Goal: Information Seeking & Learning: Learn about a topic

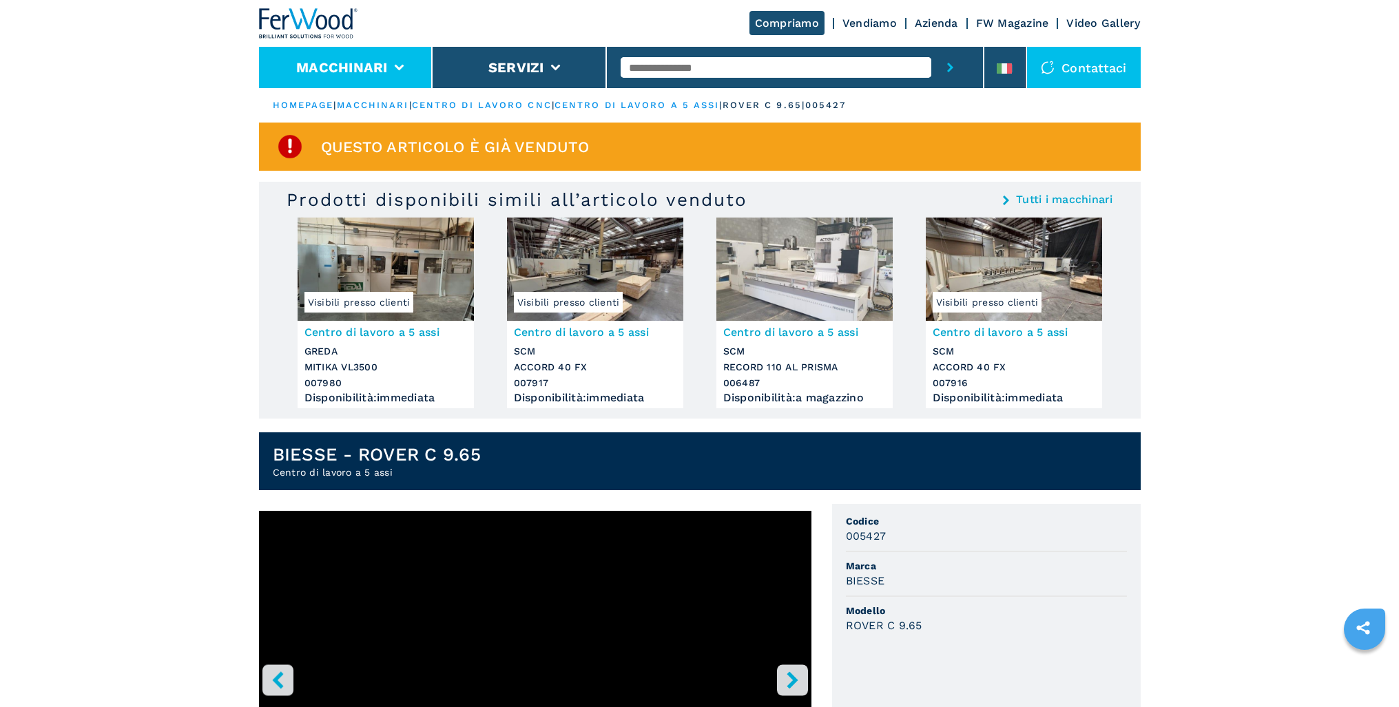
click at [393, 65] on li "Macchinari" at bounding box center [346, 67] width 174 height 41
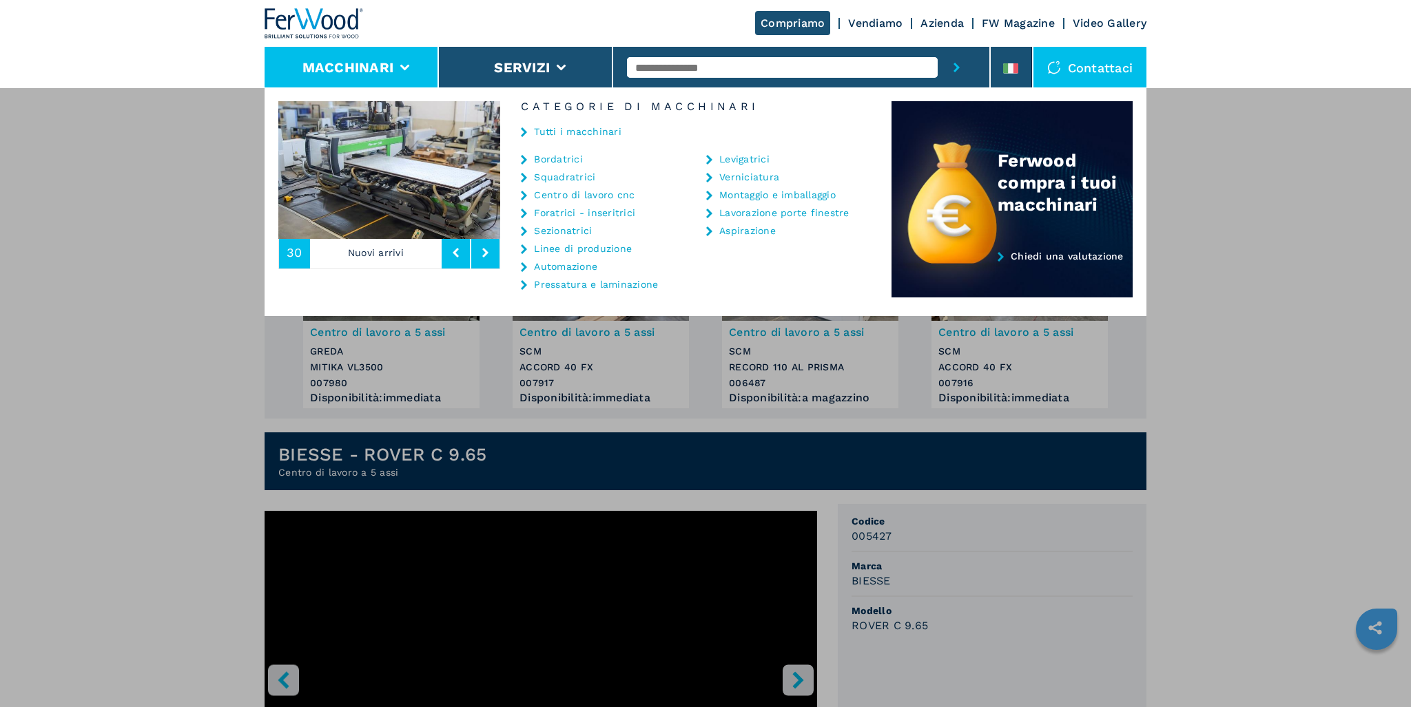
click at [457, 258] on button at bounding box center [456, 253] width 28 height 32
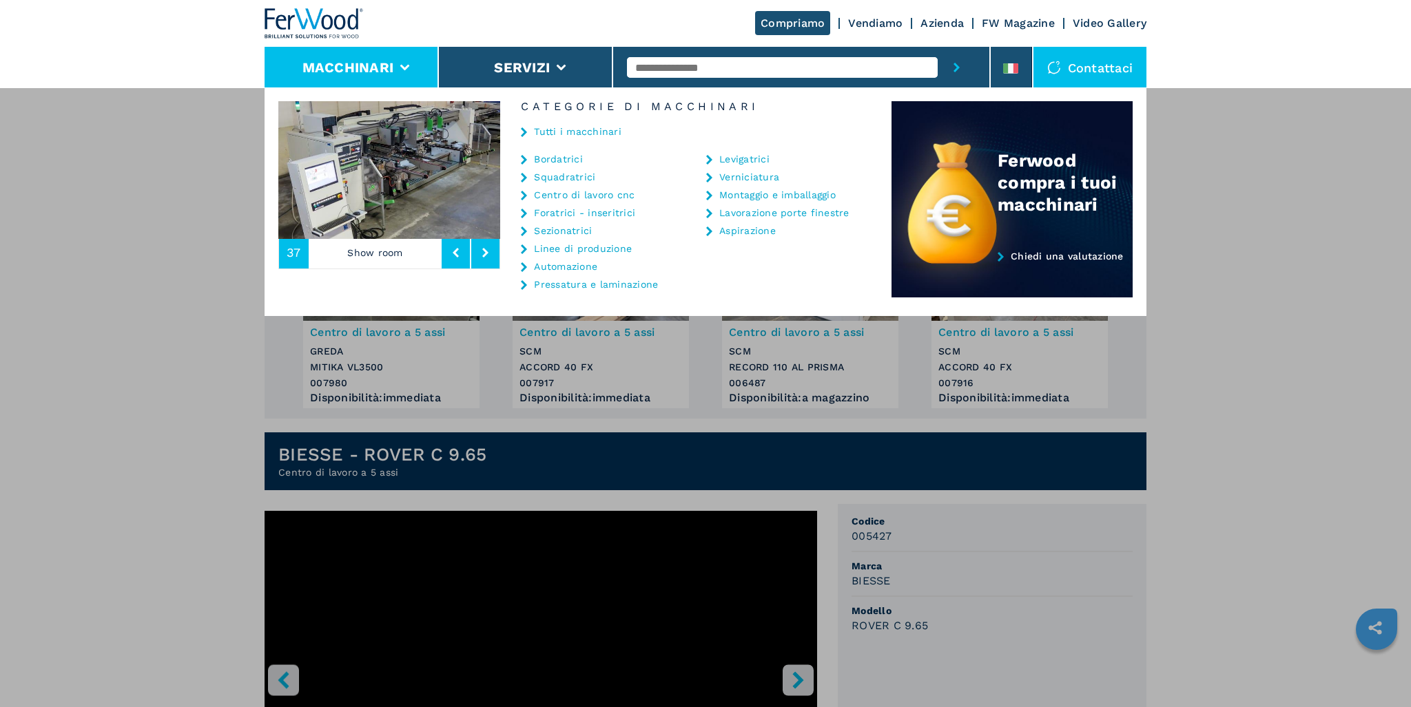
click at [457, 258] on button at bounding box center [456, 253] width 28 height 32
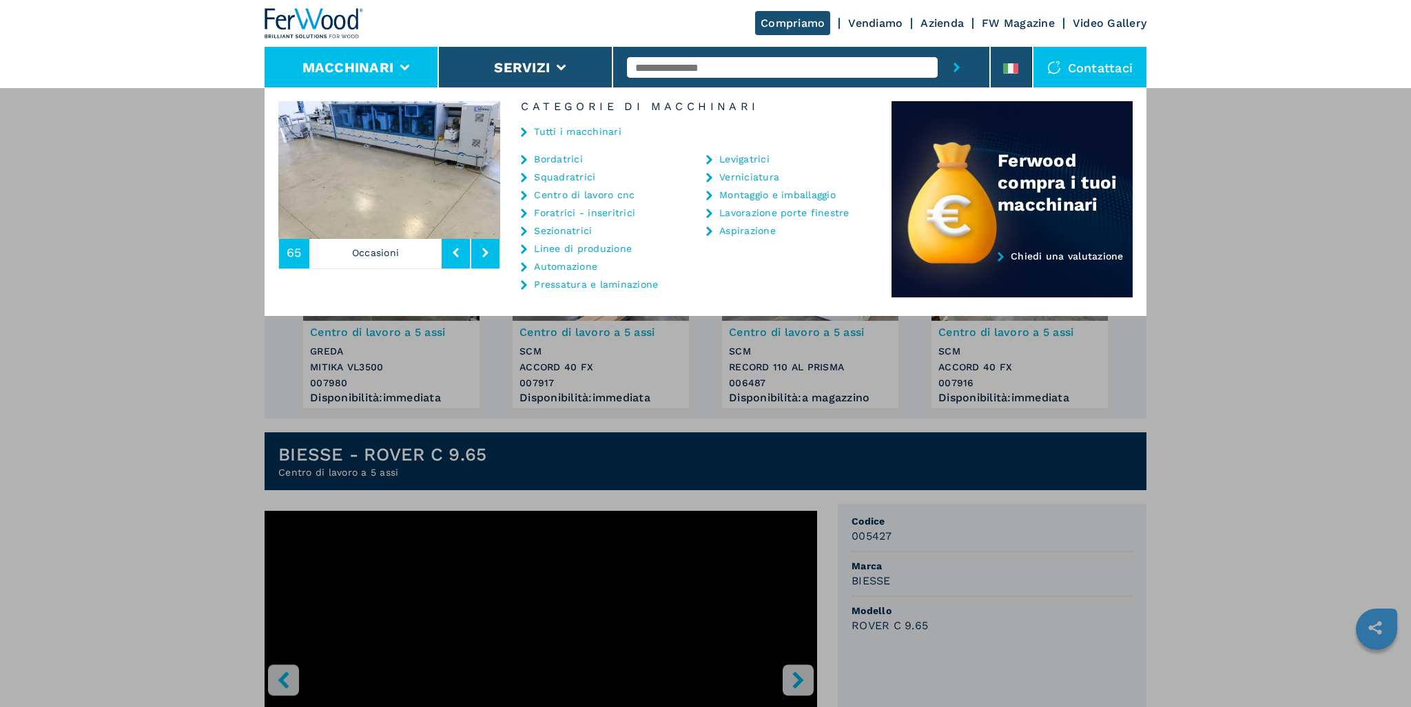
click at [457, 258] on button at bounding box center [456, 253] width 28 height 32
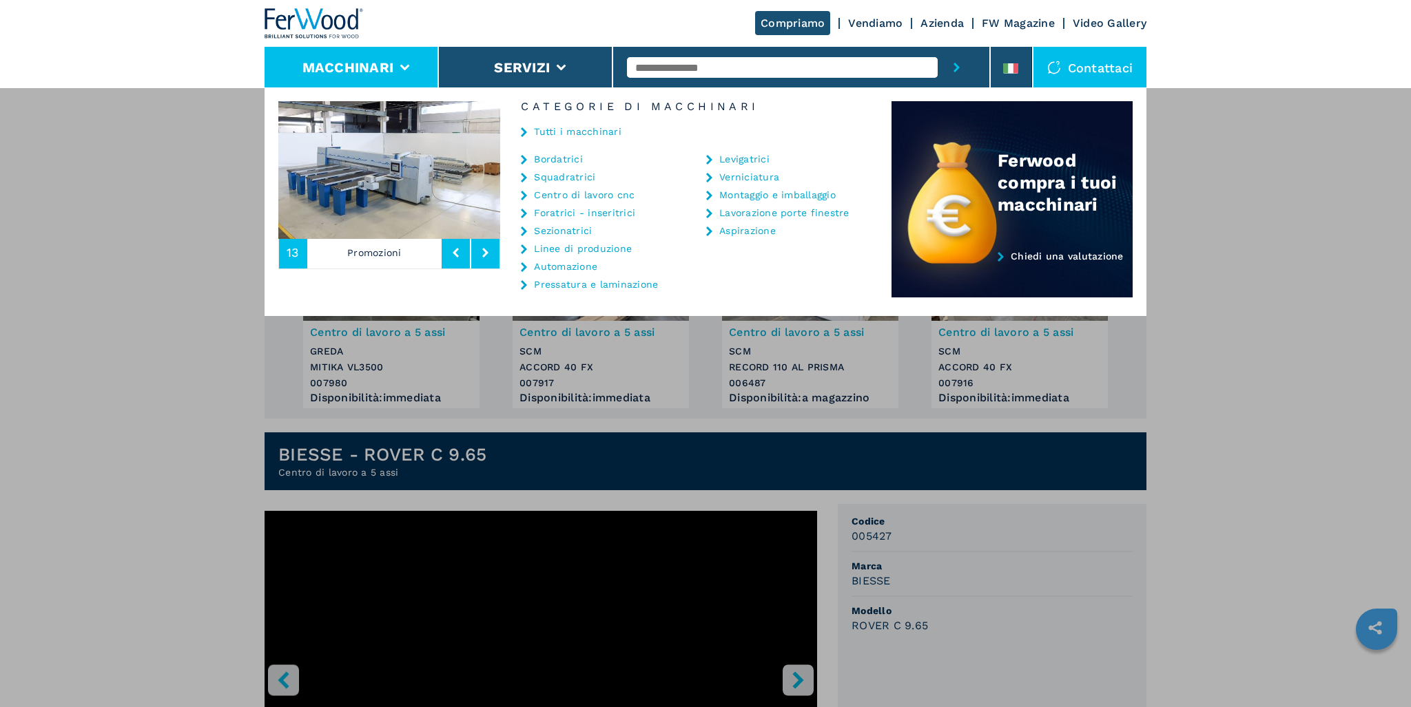
click at [457, 258] on button at bounding box center [456, 253] width 28 height 32
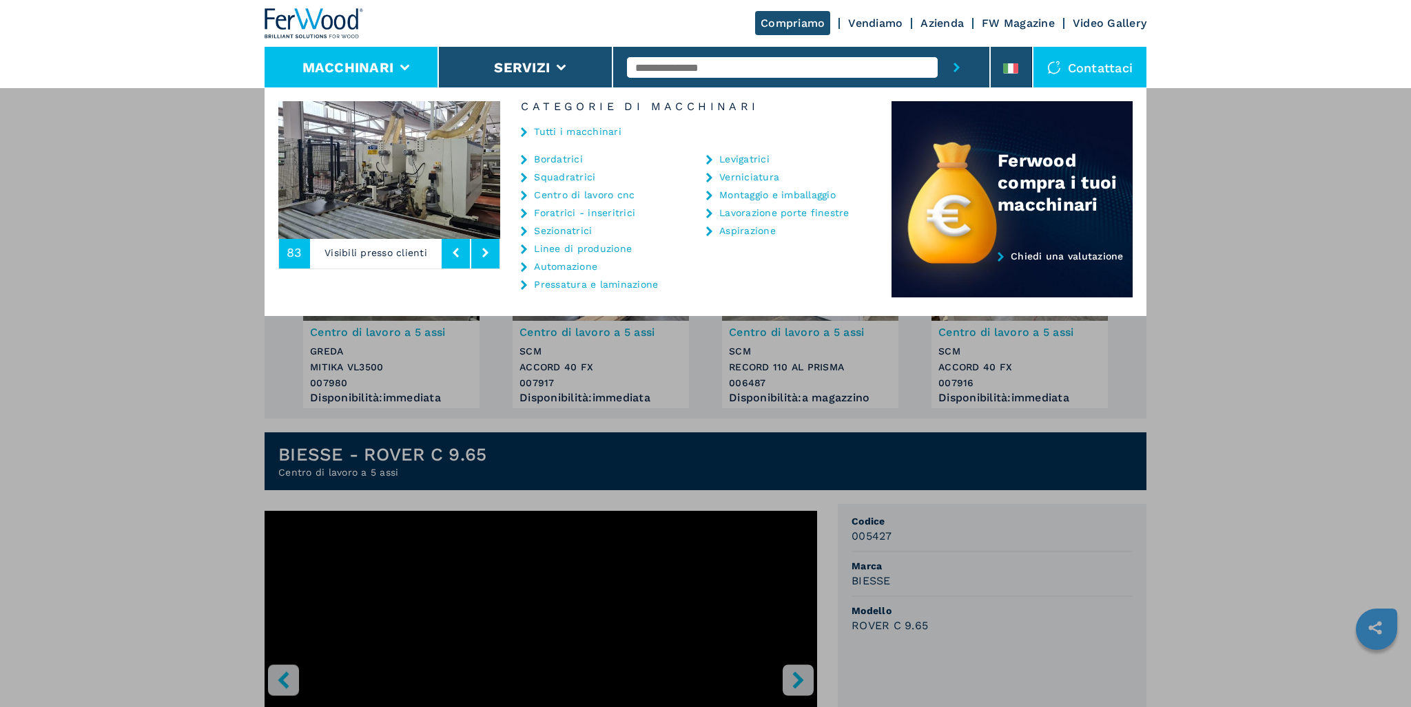
click at [457, 258] on button at bounding box center [456, 253] width 28 height 32
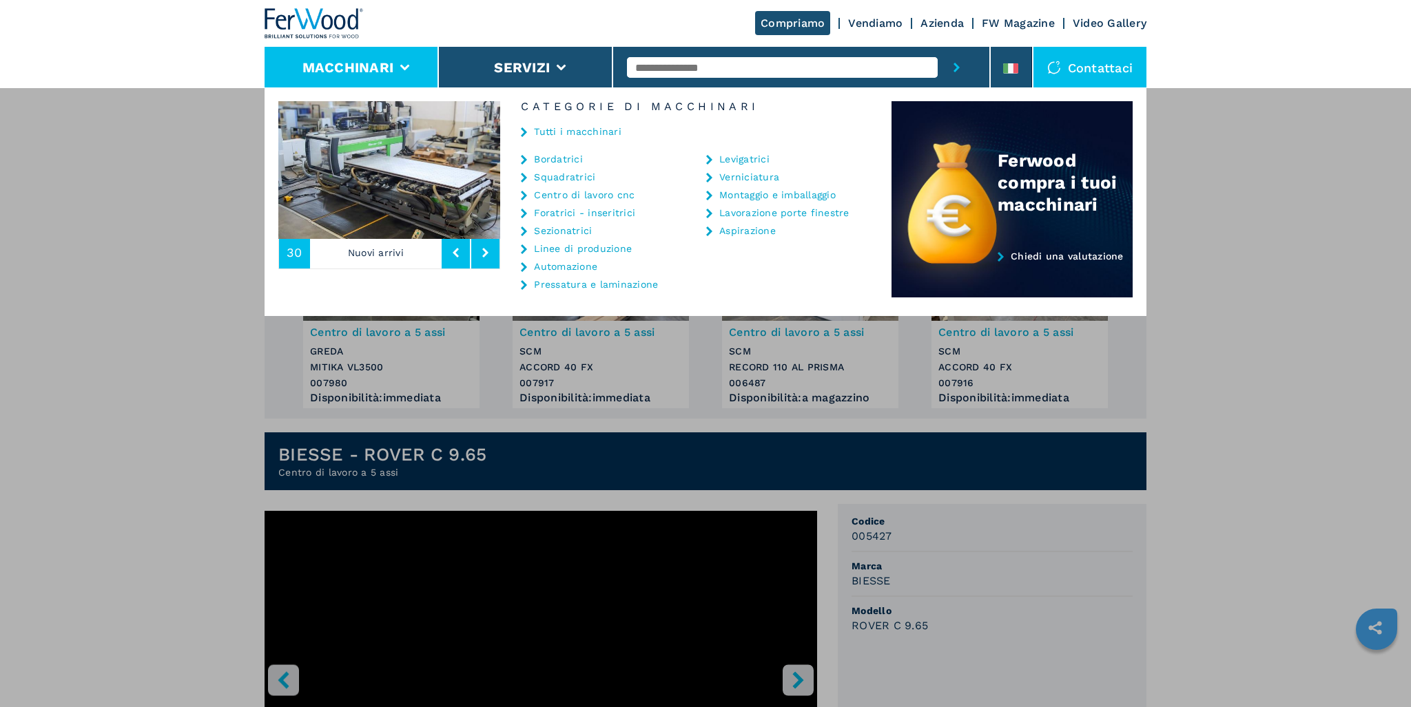
click at [355, 255] on p "Nuovi arrivi" at bounding box center [376, 253] width 132 height 32
click at [746, 70] on input "text" at bounding box center [782, 67] width 311 height 21
click at [0, 369] on div "**********" at bounding box center [705, 440] width 1411 height 707
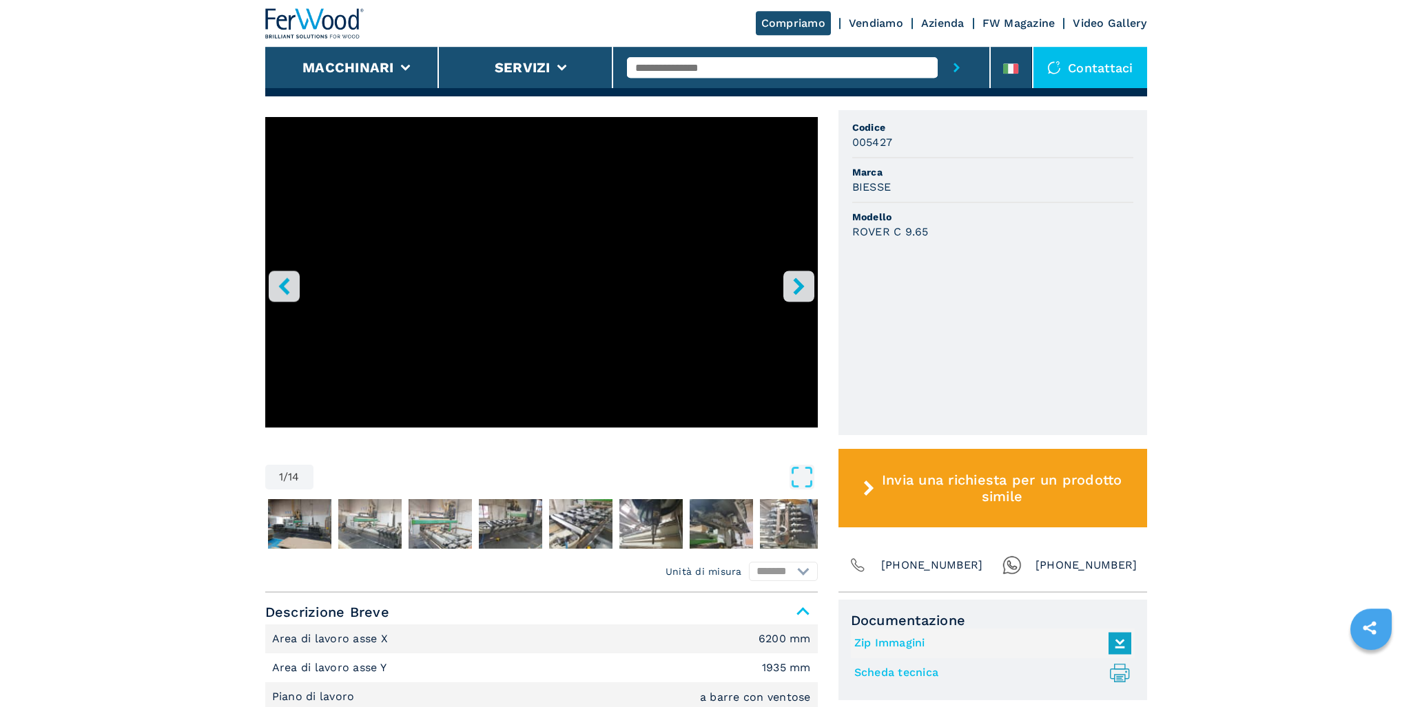
scroll to position [147, 0]
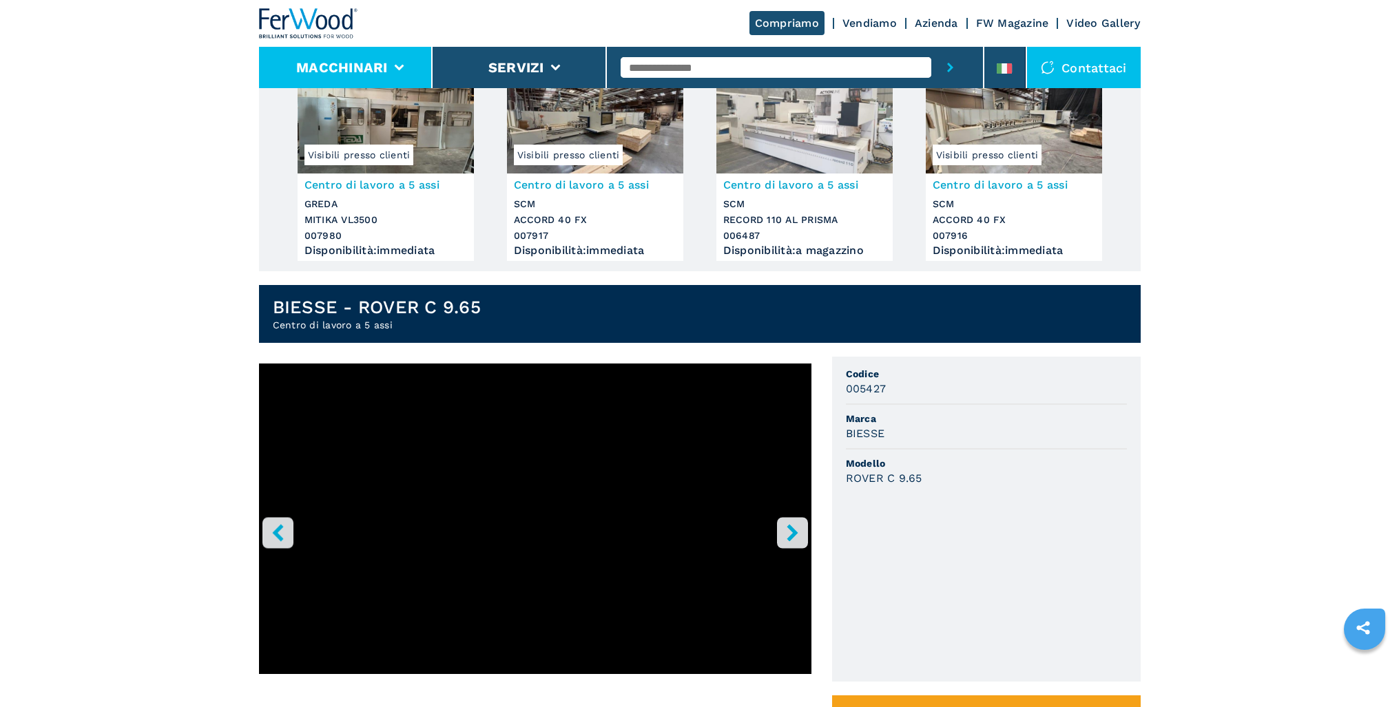
click at [369, 79] on li "Macchinari" at bounding box center [346, 67] width 174 height 41
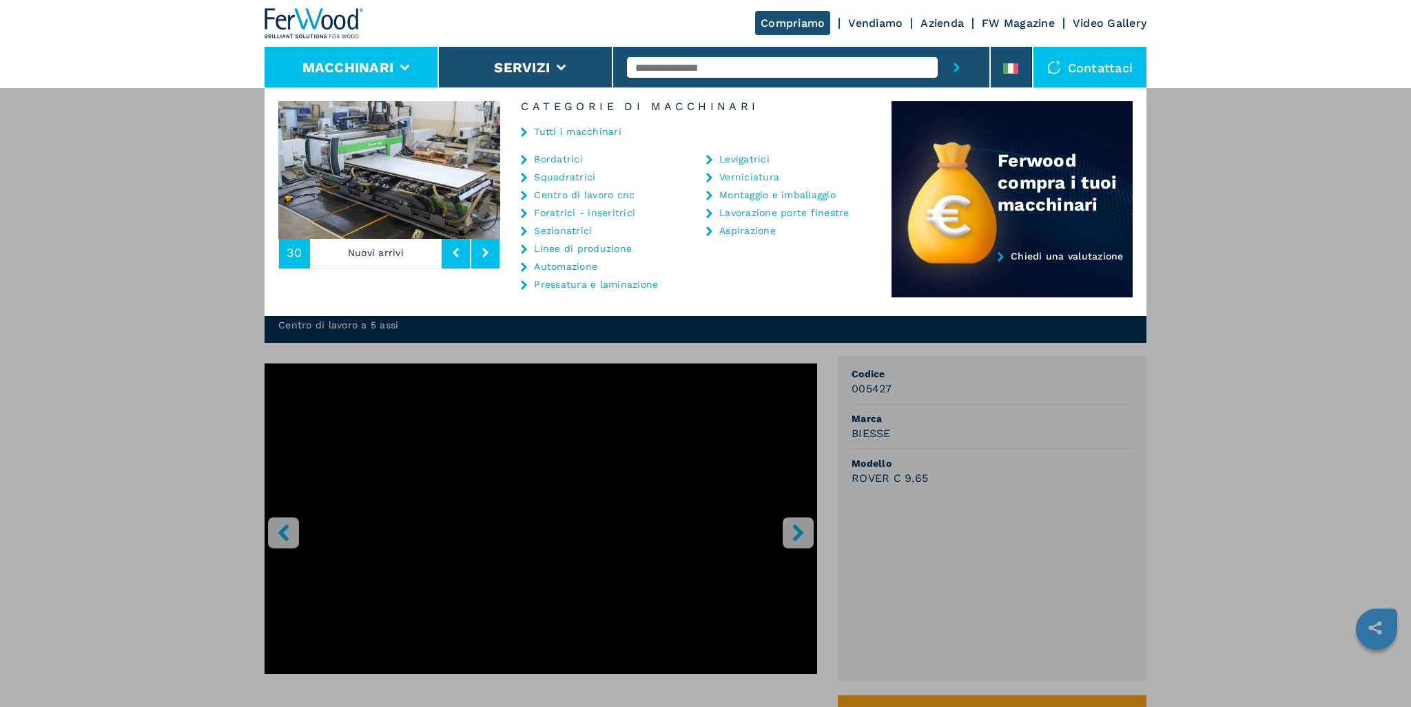
click at [599, 196] on link "Centro di lavoro cnc" at bounding box center [584, 195] width 101 height 10
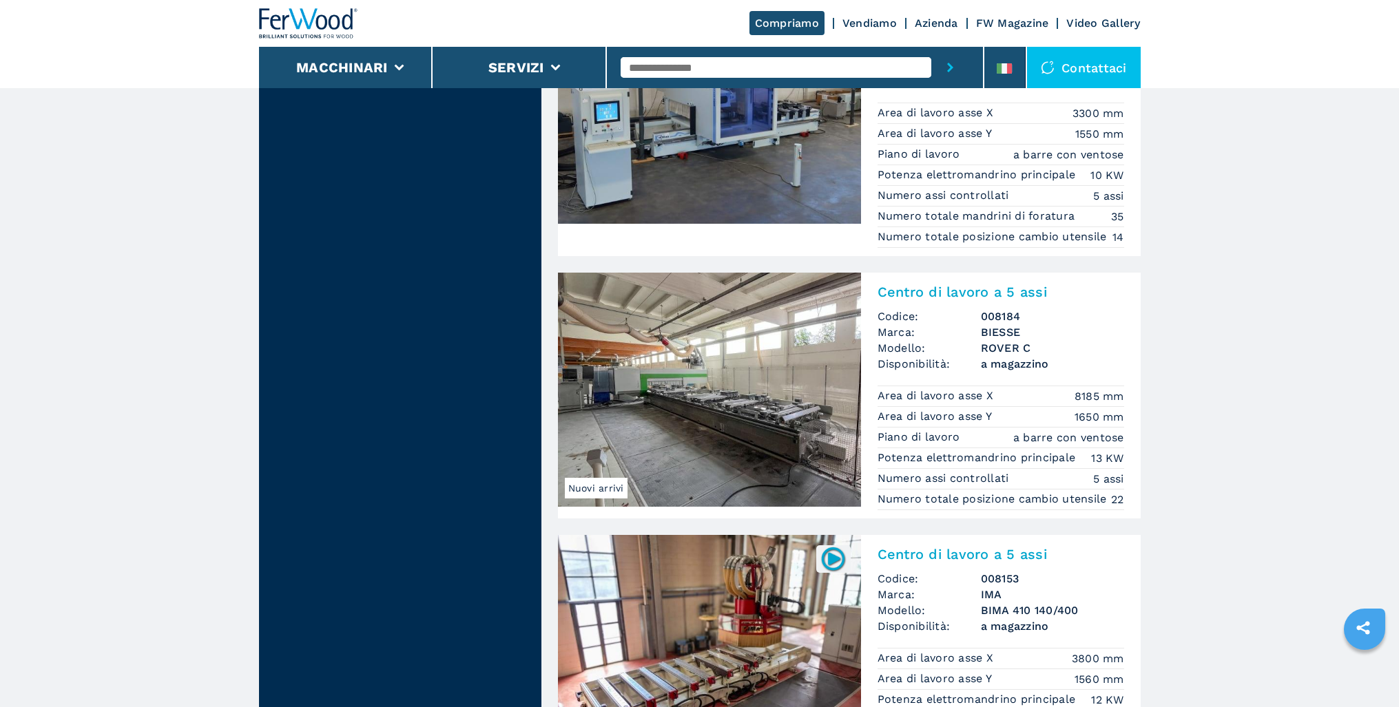
scroll to position [1454, 0]
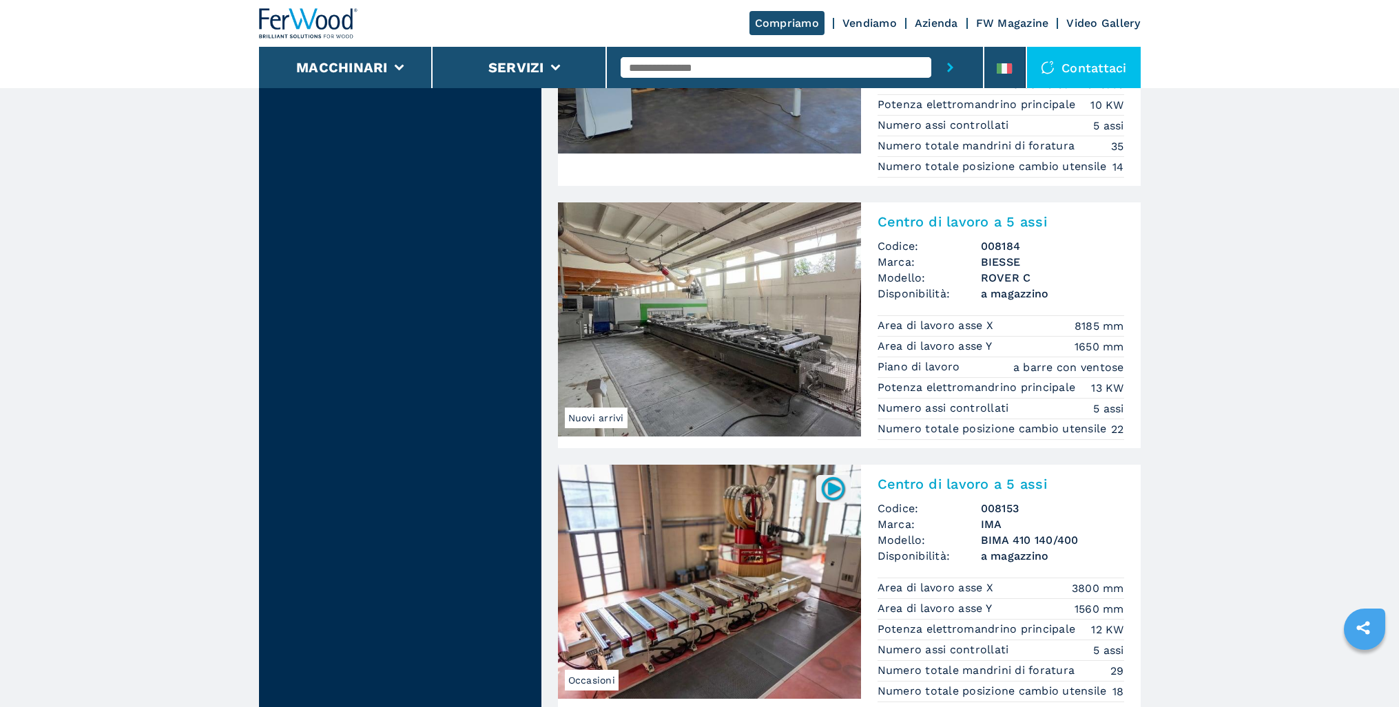
click at [782, 346] on img at bounding box center [709, 320] width 303 height 234
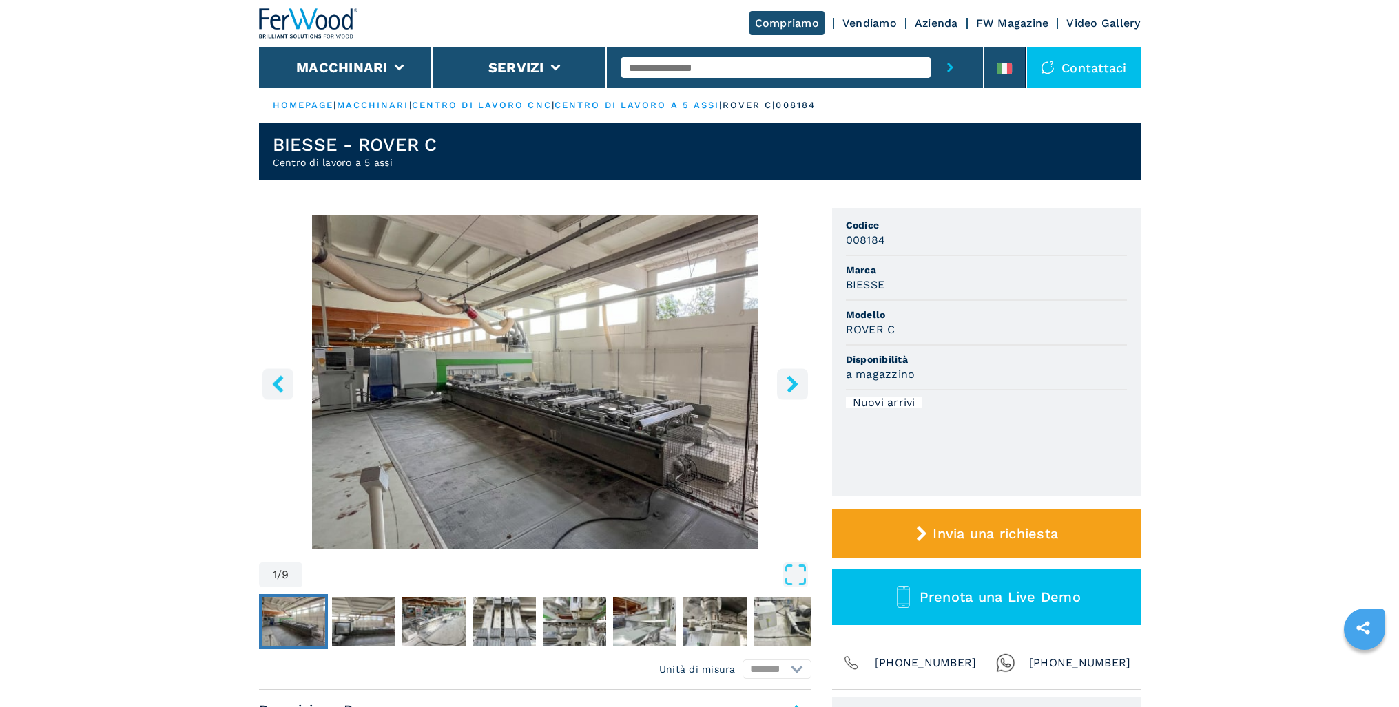
click at [783, 395] on button "right-button" at bounding box center [792, 384] width 31 height 31
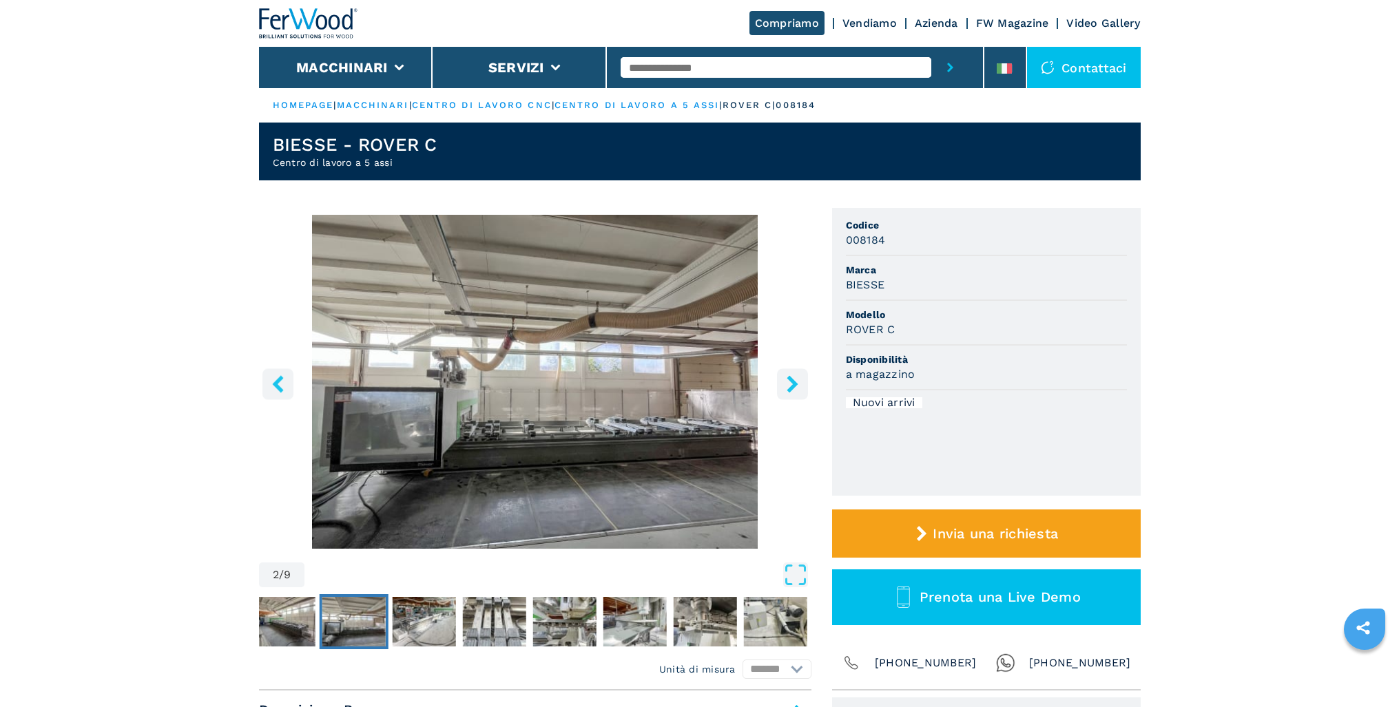
click at [783, 395] on button "right-button" at bounding box center [792, 384] width 31 height 31
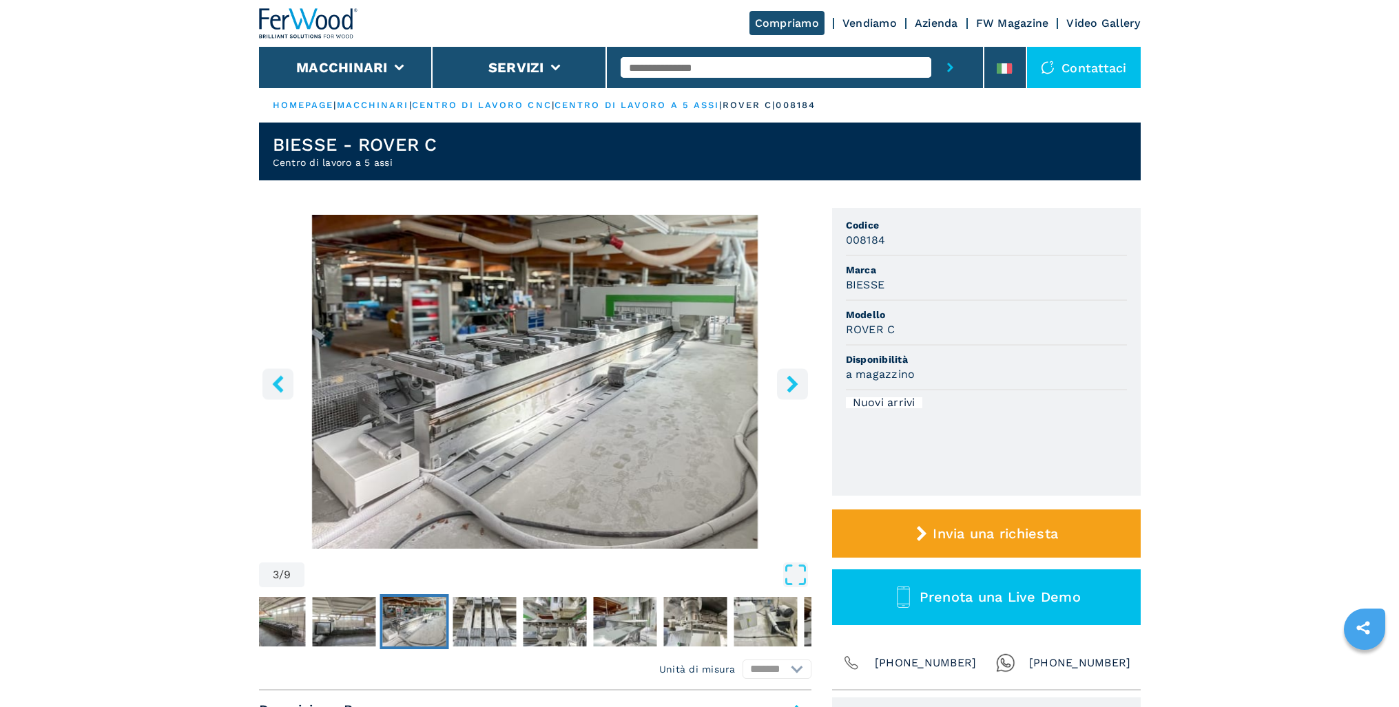
click at [783, 395] on button "right-button" at bounding box center [792, 384] width 31 height 31
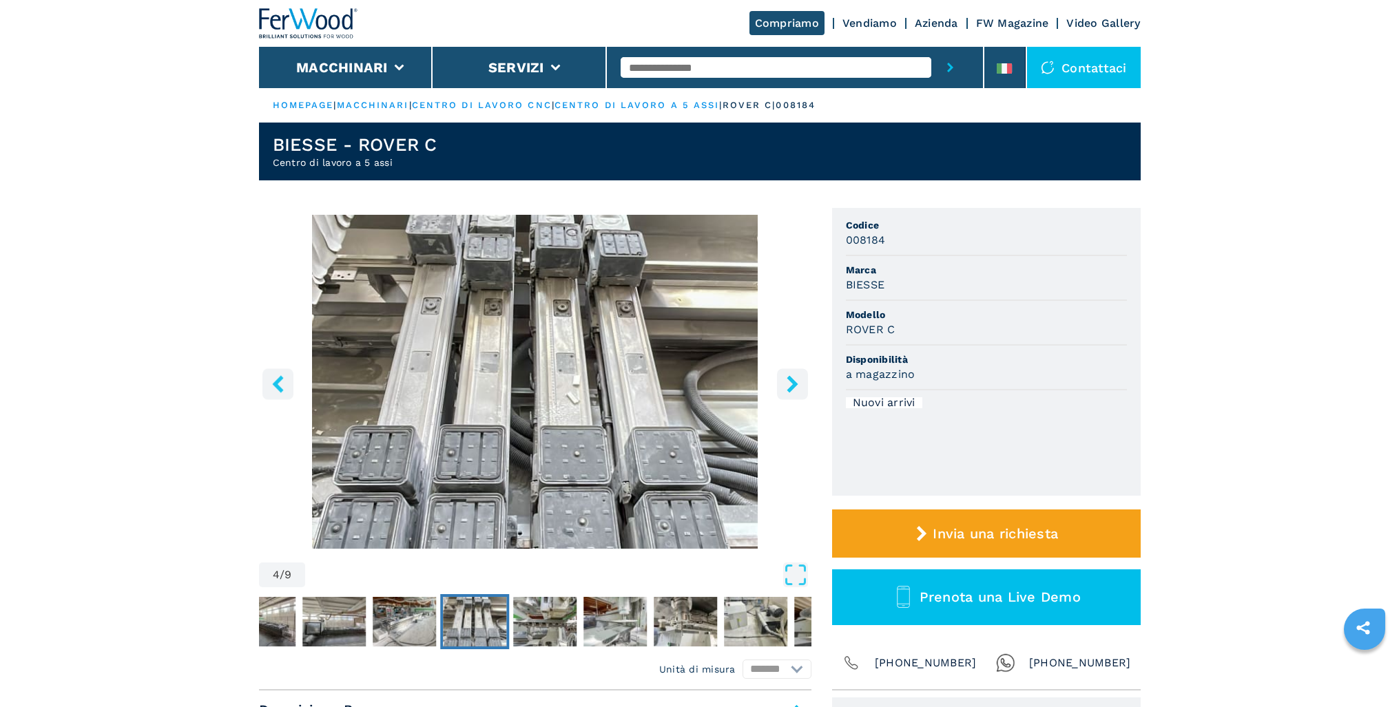
click at [783, 395] on button "right-button" at bounding box center [792, 384] width 31 height 31
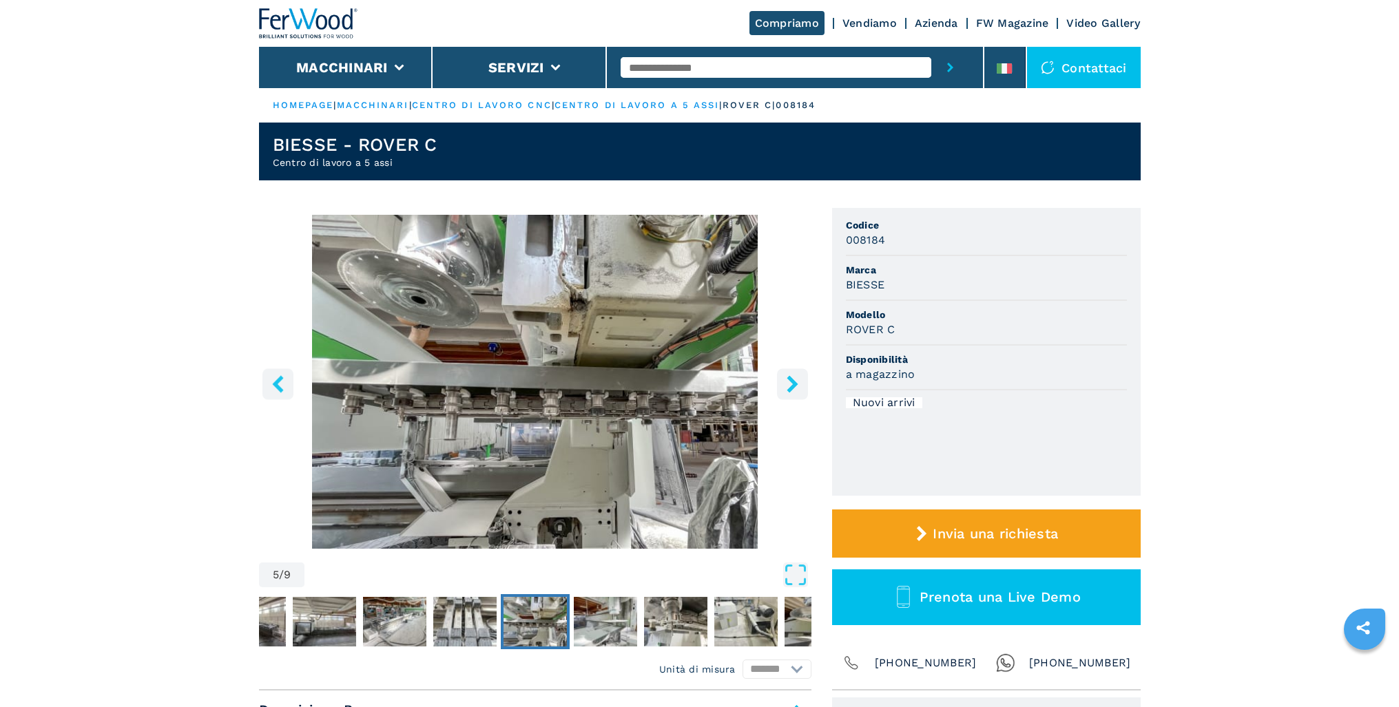
click at [783, 395] on button "right-button" at bounding box center [792, 384] width 31 height 31
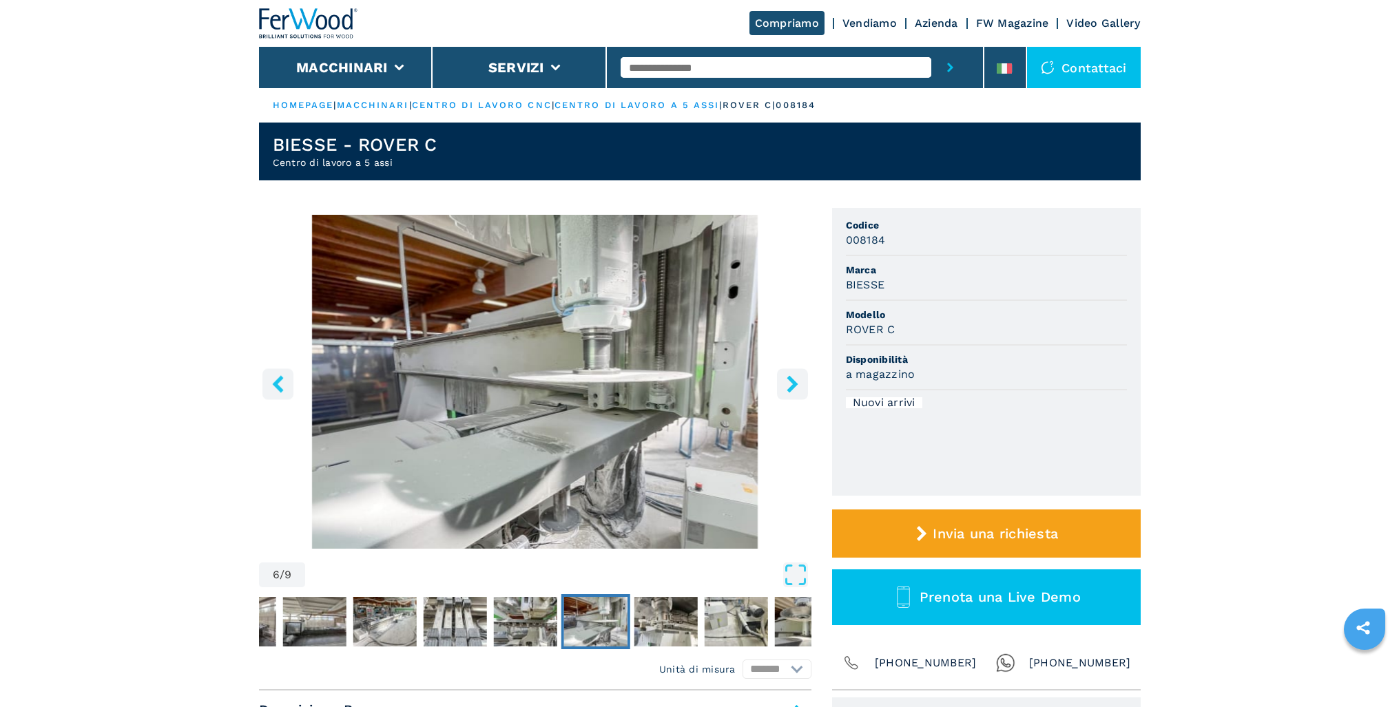
click at [783, 395] on button "right-button" at bounding box center [792, 384] width 31 height 31
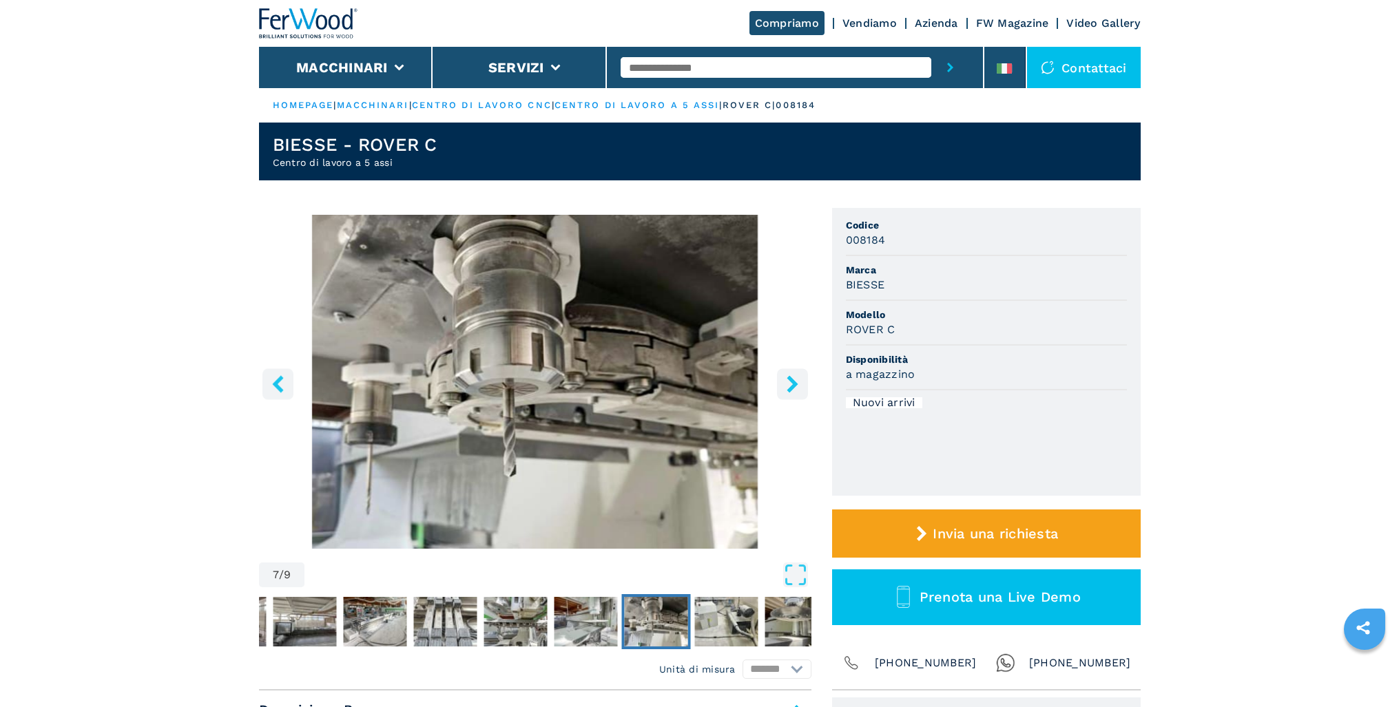
click at [783, 395] on button "right-button" at bounding box center [792, 384] width 31 height 31
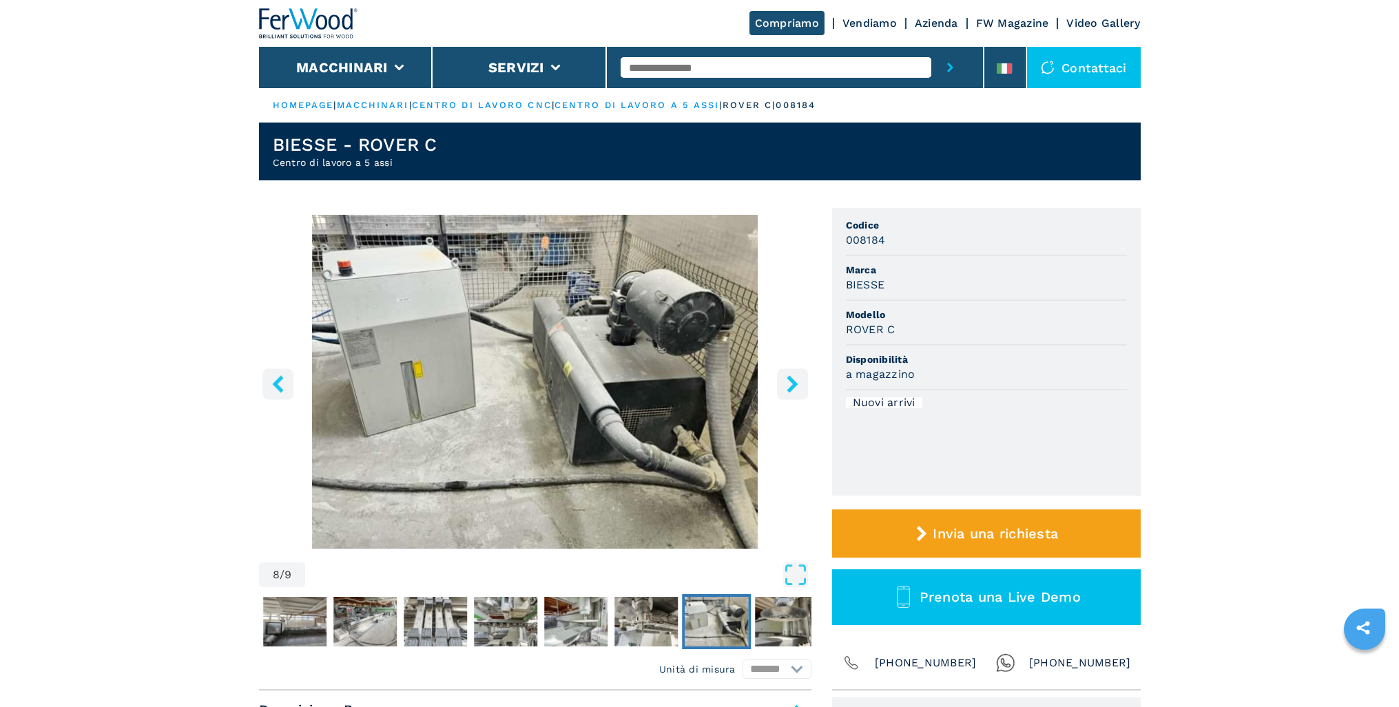
click at [783, 395] on button "right-button" at bounding box center [792, 384] width 31 height 31
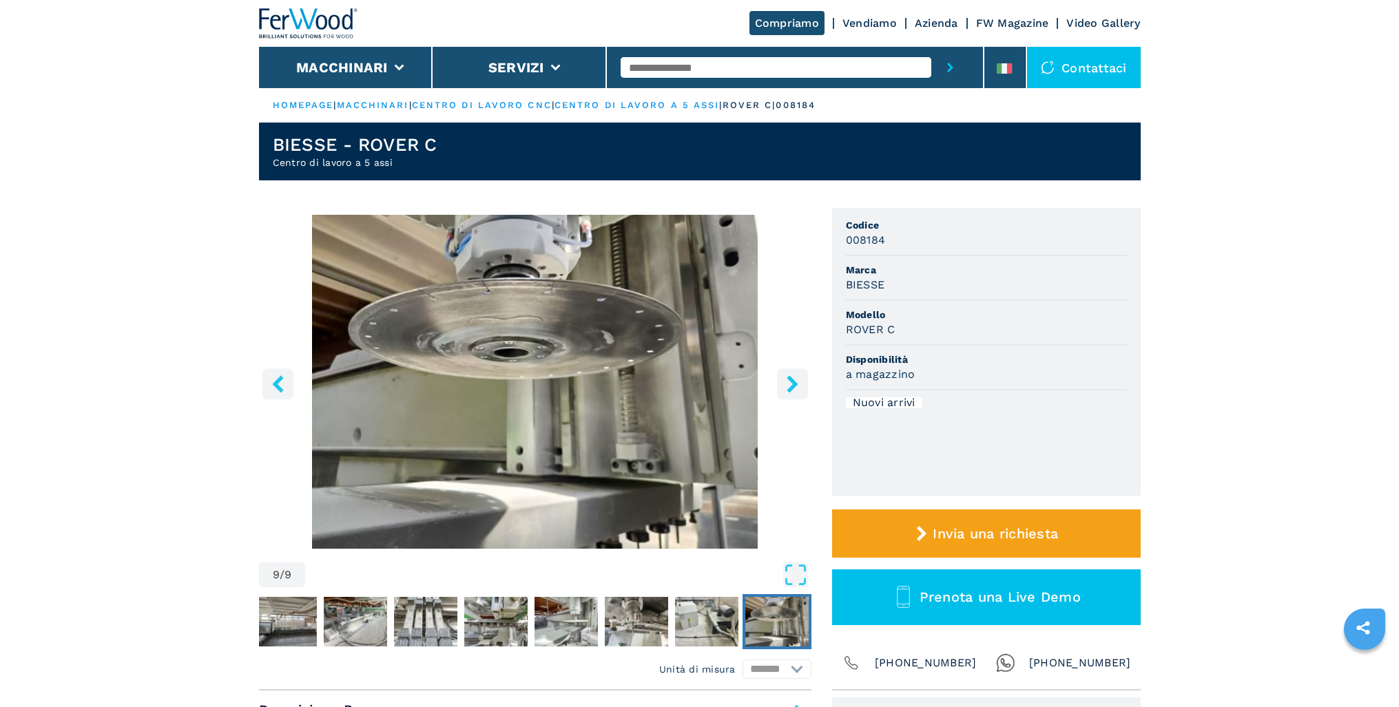
click at [783, 395] on button "right-button" at bounding box center [792, 384] width 31 height 31
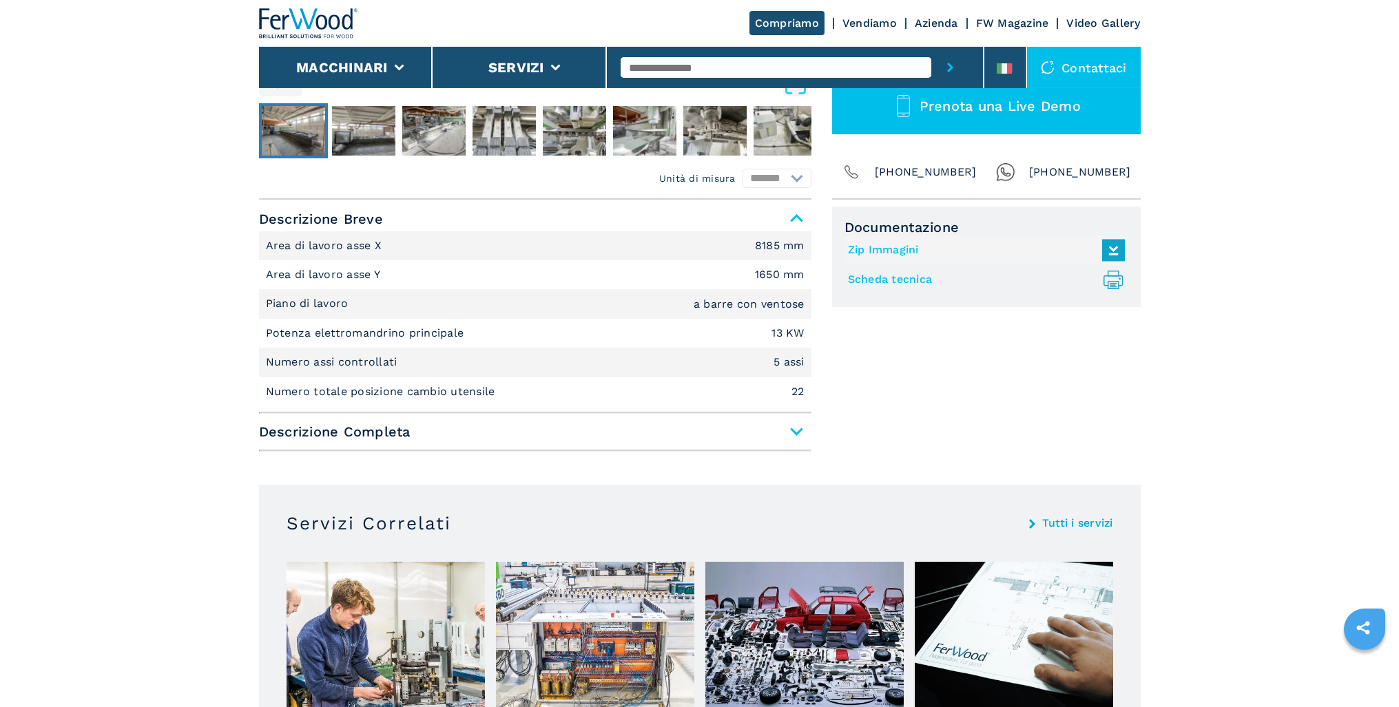
scroll to position [492, 0]
click at [793, 435] on span "Descrizione Completa" at bounding box center [535, 431] width 552 height 25
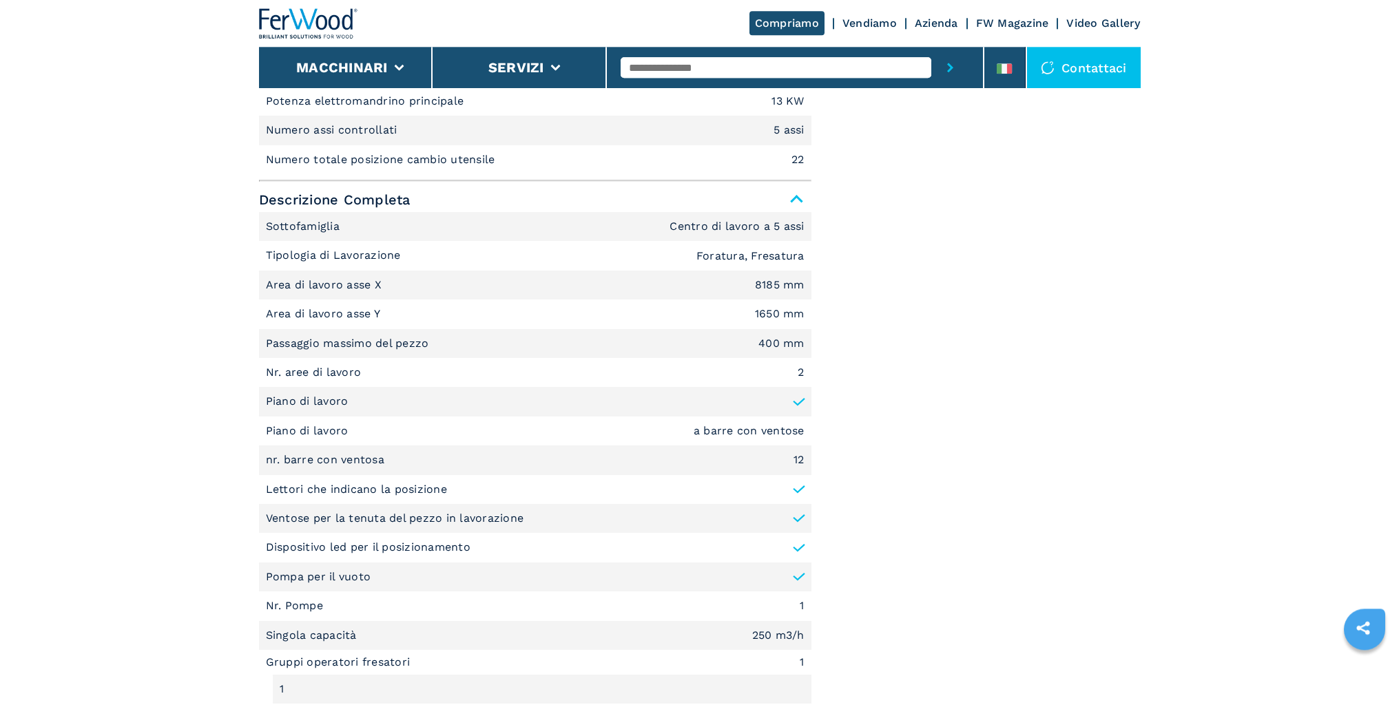
scroll to position [843, 0]
